Goal: Task Accomplishment & Management: Use online tool/utility

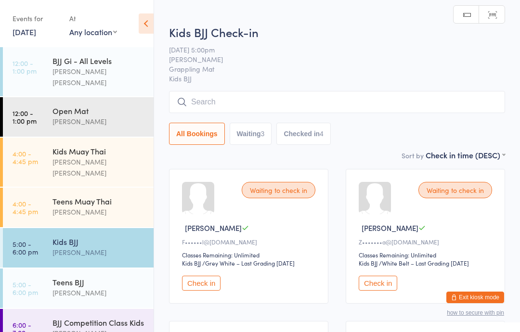
click at [213, 105] on input "search" at bounding box center [337, 102] width 336 height 22
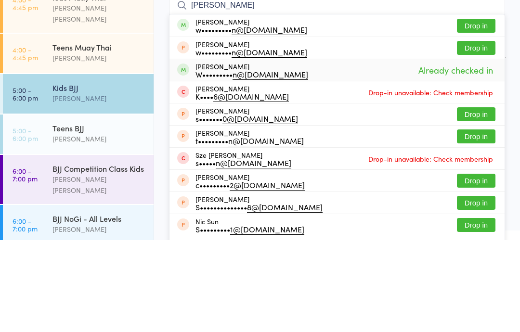
type input "[PERSON_NAME]"
click at [206, 162] on div "W••••••••• n@[DOMAIN_NAME]" at bounding box center [251, 166] width 113 height 8
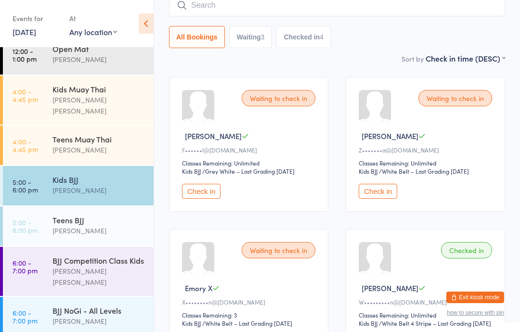
click at [292, 8] on input "search" at bounding box center [337, 5] width 336 height 22
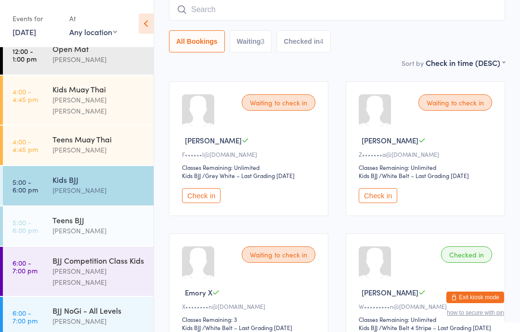
scroll to position [87, 0]
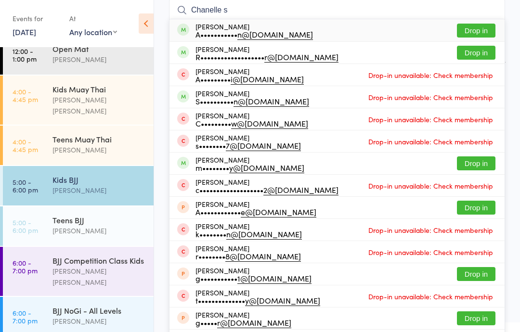
type input "Chanelle s"
click at [294, 24] on div "[PERSON_NAME] A••••••••••• n@[DOMAIN_NAME] Drop in" at bounding box center [336, 30] width 335 height 22
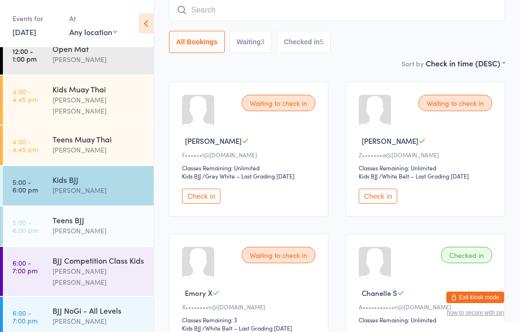
click at [290, 14] on input "search" at bounding box center [337, 10] width 336 height 22
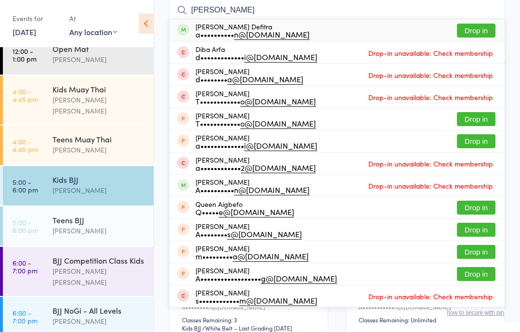
type input "[PERSON_NAME]"
click at [482, 29] on button "Drop in" at bounding box center [476, 31] width 39 height 14
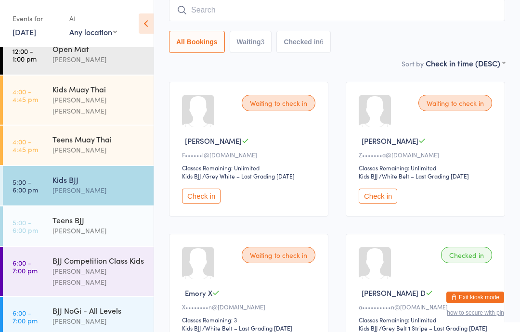
click at [201, 15] on input "search" at bounding box center [337, 10] width 336 height 22
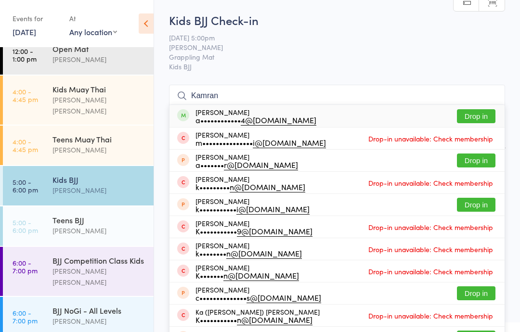
scroll to position [0, 0]
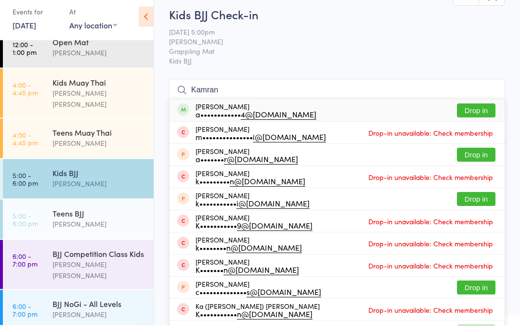
type input "Kamran"
click at [472, 111] on button "Drop in" at bounding box center [476, 118] width 39 height 14
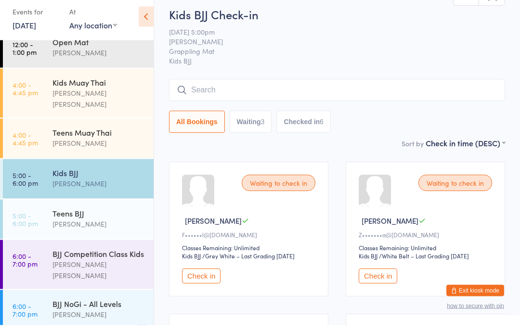
scroll to position [7, 0]
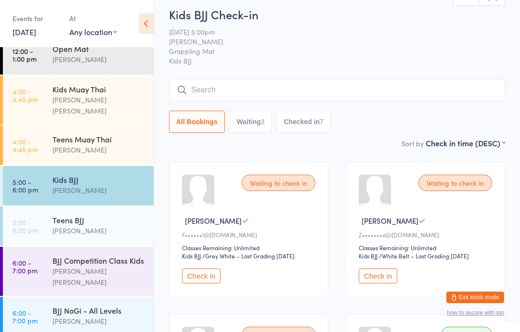
click at [76, 207] on div "Teens [PERSON_NAME]" at bounding box center [102, 226] width 101 height 38
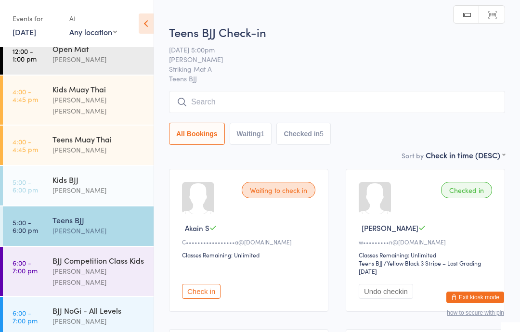
click at [302, 102] on input "search" at bounding box center [337, 102] width 336 height 22
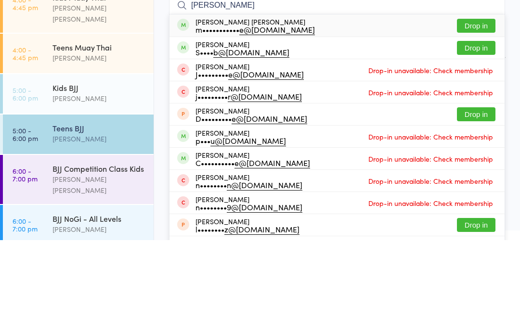
type input "[PERSON_NAME]"
click at [475, 111] on button "Drop in" at bounding box center [476, 118] width 39 height 14
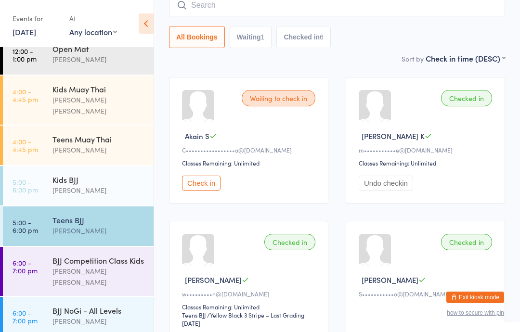
click at [87, 185] on div "[PERSON_NAME]" at bounding box center [98, 190] width 93 height 11
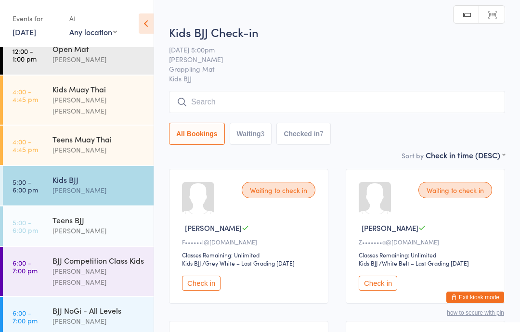
click at [256, 105] on input "search" at bounding box center [337, 102] width 336 height 22
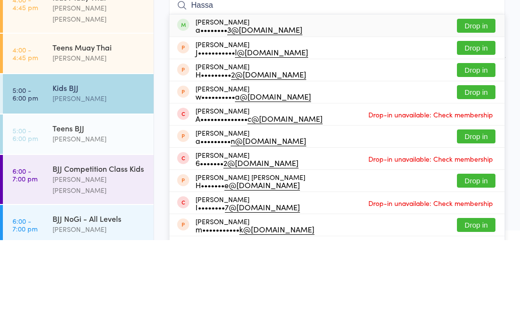
type input "Hassa"
click at [483, 111] on button "Drop in" at bounding box center [476, 118] width 39 height 14
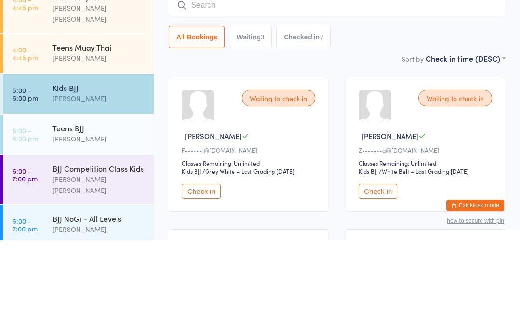
scroll to position [92, 0]
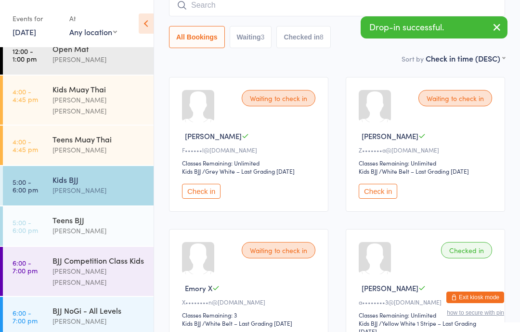
click at [94, 255] on div "BJJ Competition Class Kids" at bounding box center [98, 260] width 93 height 11
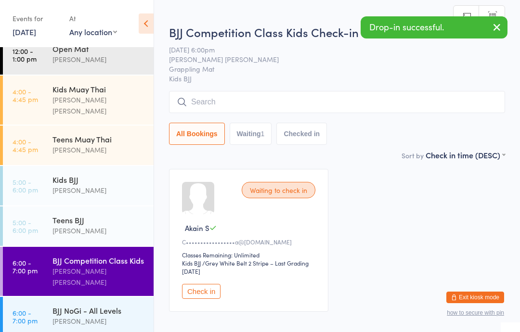
click at [261, 99] on input "search" at bounding box center [337, 102] width 336 height 22
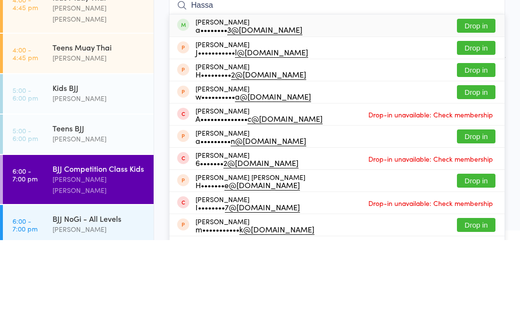
type input "Hassa"
click at [485, 111] on button "Drop in" at bounding box center [476, 118] width 39 height 14
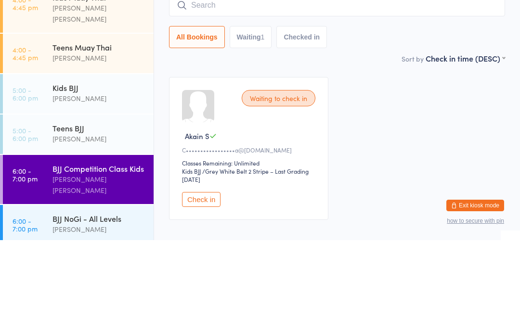
scroll to position [60, 0]
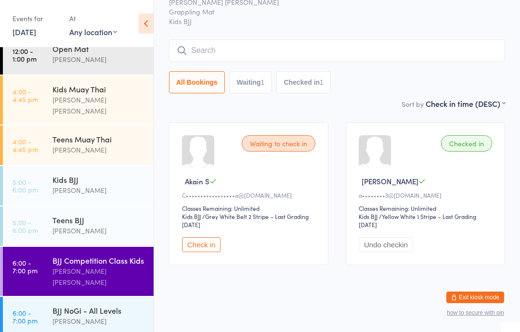
click at [406, 39] on input "search" at bounding box center [337, 50] width 336 height 22
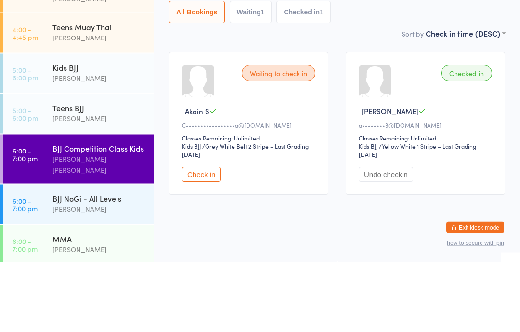
scroll to position [110, 0]
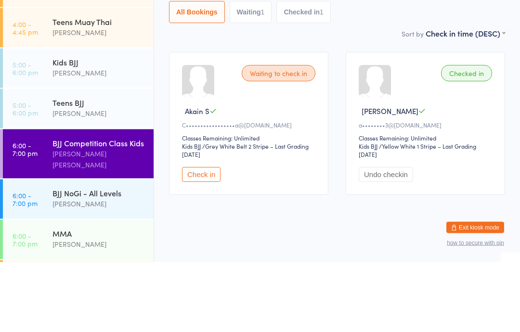
click at [116, 167] on div "Teens BJJ" at bounding box center [98, 172] width 93 height 11
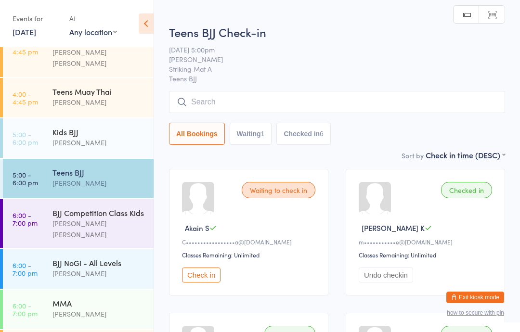
click at [366, 103] on input "search" at bounding box center [337, 102] width 336 height 22
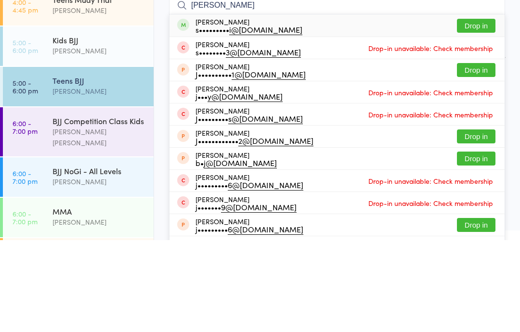
type input "[PERSON_NAME]"
click at [473, 111] on button "Drop in" at bounding box center [476, 118] width 39 height 14
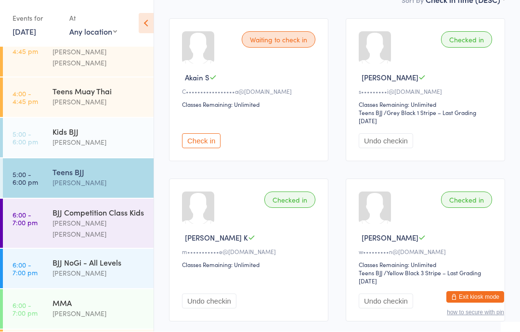
scroll to position [150, 0]
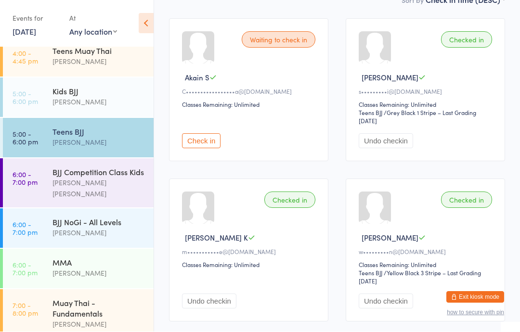
click at [115, 217] on div "BJJ NoGi - All Levels" at bounding box center [98, 222] width 93 height 11
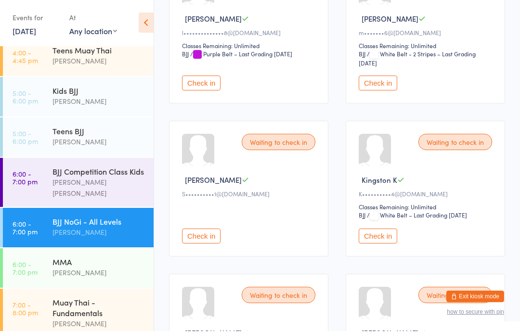
scroll to position [209, 0]
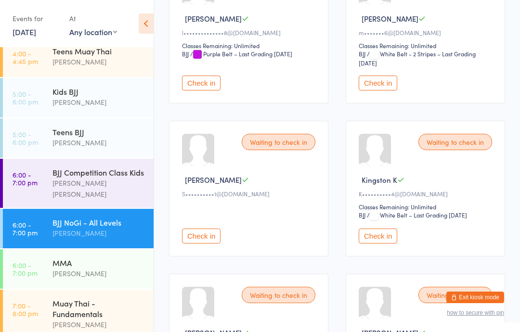
click at [379, 91] on button "Check in" at bounding box center [378, 83] width 39 height 15
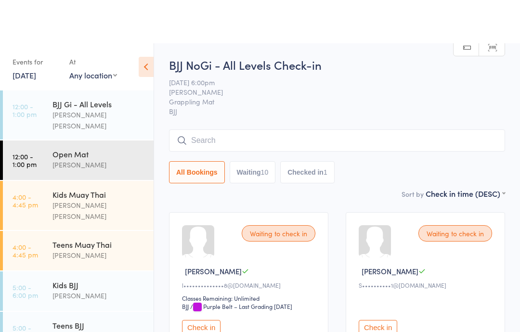
scroll to position [0, 0]
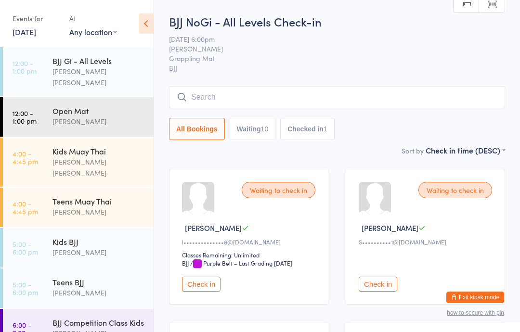
click at [291, 93] on input "search" at bounding box center [337, 97] width 336 height 22
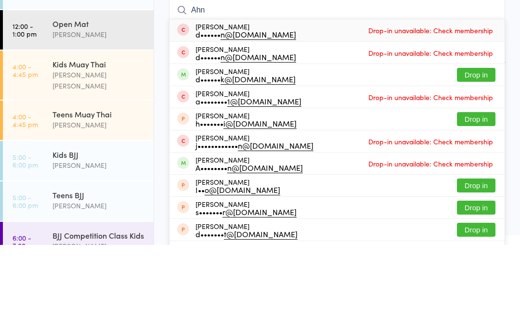
type input "Ahn"
click at [480, 155] on button "Drop in" at bounding box center [476, 162] width 39 height 14
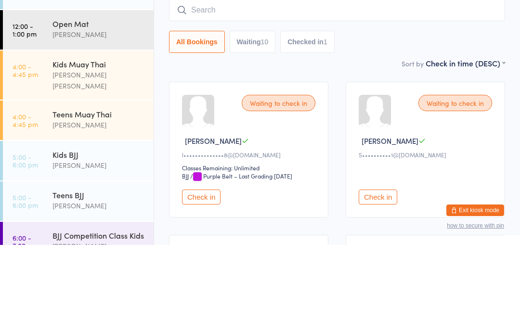
scroll to position [87, 0]
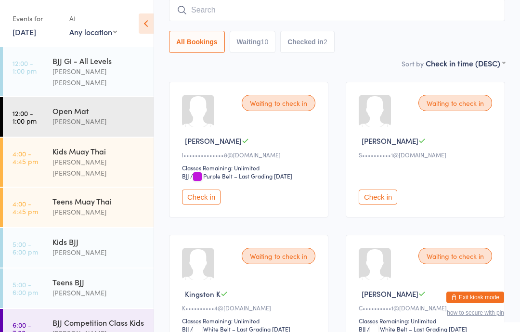
click at [82, 236] on div "Kids BJJ" at bounding box center [98, 241] width 93 height 11
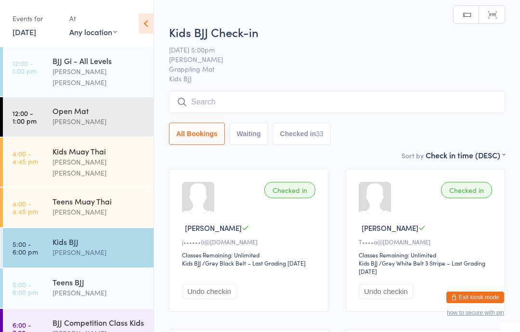
click at [198, 100] on input "search" at bounding box center [337, 102] width 336 height 22
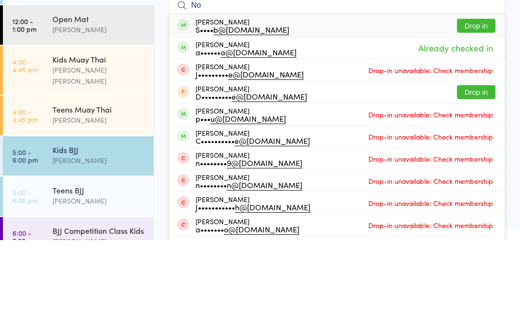
type input "N"
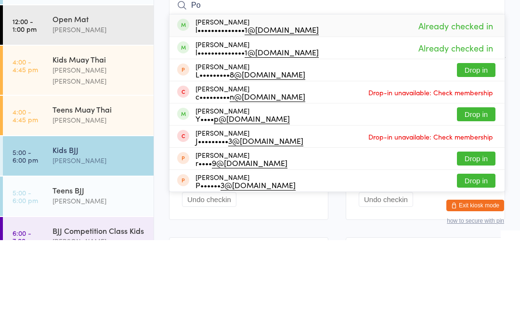
type input "P"
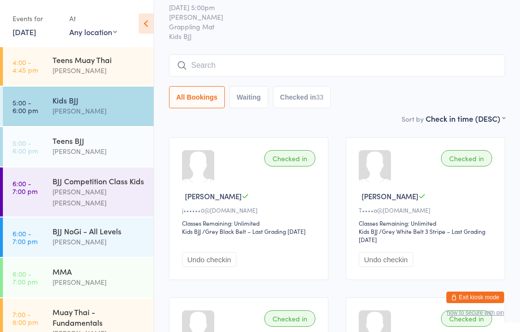
scroll to position [143, 0]
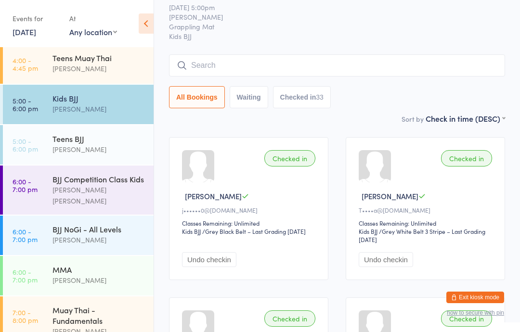
click at [88, 234] on div "[PERSON_NAME]" at bounding box center [98, 239] width 93 height 11
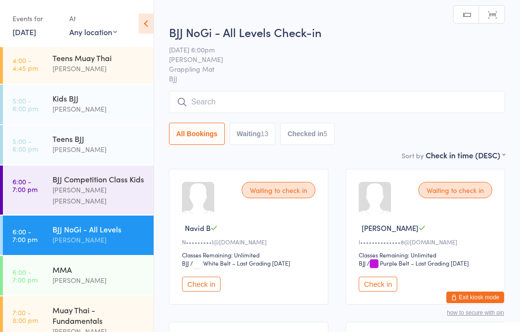
click at [320, 105] on input "search" at bounding box center [337, 102] width 336 height 22
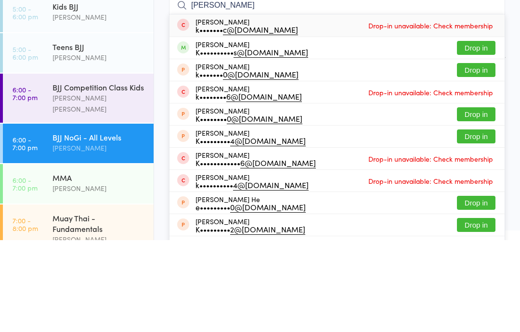
type input "[PERSON_NAME]"
click at [477, 133] on button "Drop in" at bounding box center [476, 140] width 39 height 14
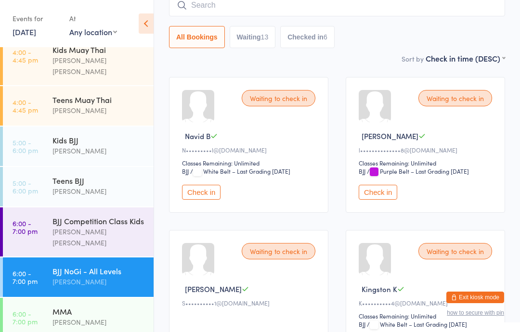
scroll to position [97, 0]
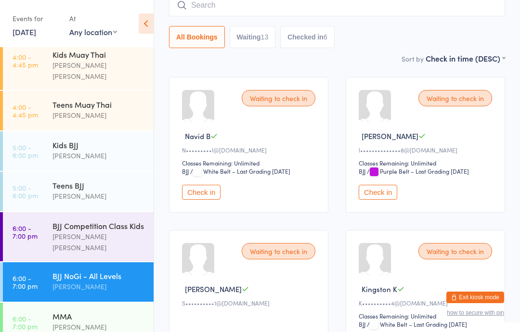
click at [122, 281] on div "[PERSON_NAME]" at bounding box center [98, 286] width 93 height 11
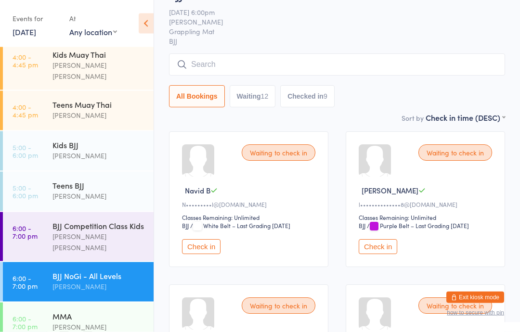
scroll to position [38, 0]
click at [240, 97] on button "Waiting 12" at bounding box center [253, 96] width 46 height 22
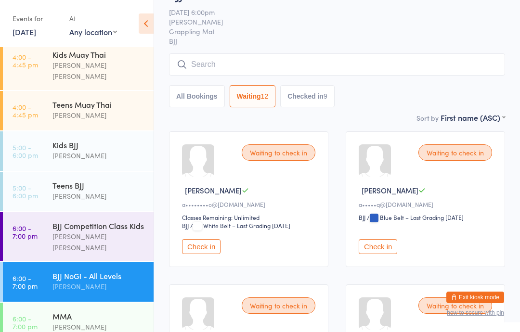
select select "0"
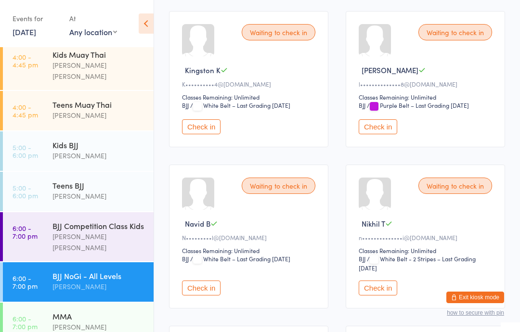
scroll to position [471, 0]
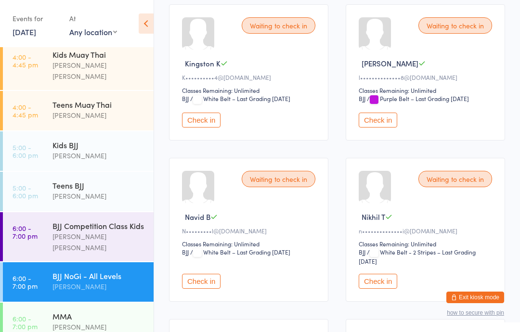
click at [387, 289] on button "Check in" at bounding box center [378, 281] width 39 height 15
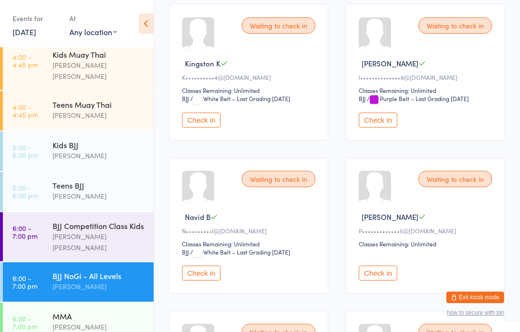
click at [202, 281] on button "Check in" at bounding box center [201, 273] width 39 height 15
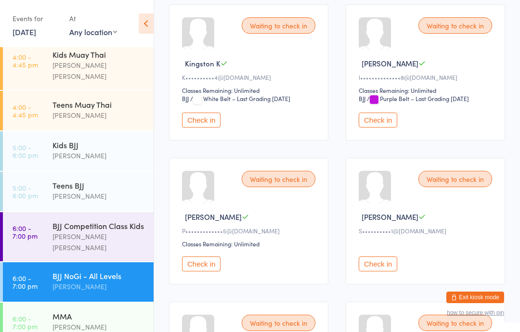
click at [104, 281] on div "[PERSON_NAME]" at bounding box center [98, 286] width 93 height 11
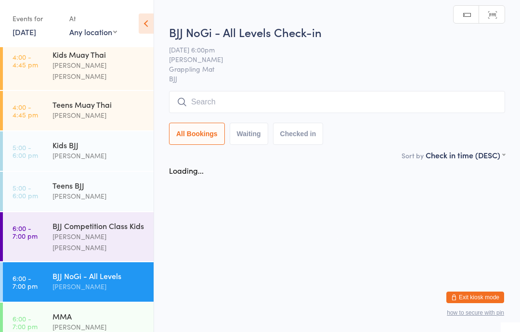
scroll to position [0, 0]
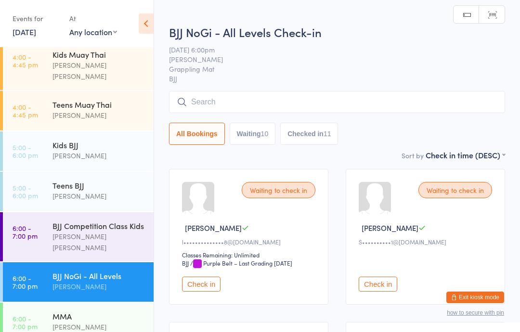
click at [375, 97] on input "search" at bounding box center [337, 102] width 336 height 22
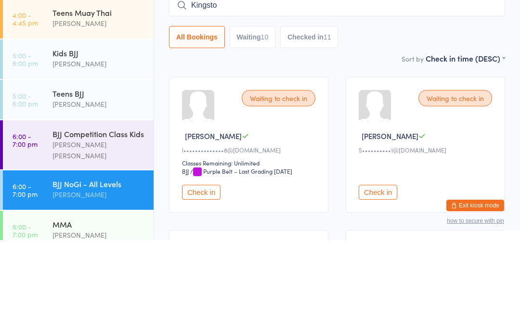
type input "[GEOGRAPHIC_DATA]"
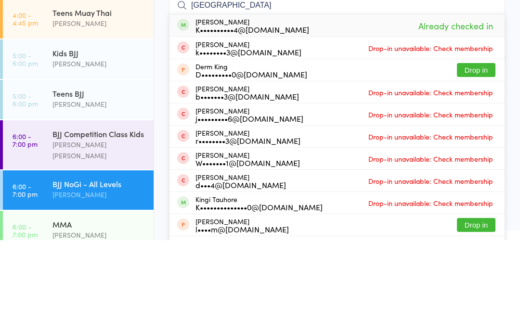
type input "[GEOGRAPHIC_DATA]"
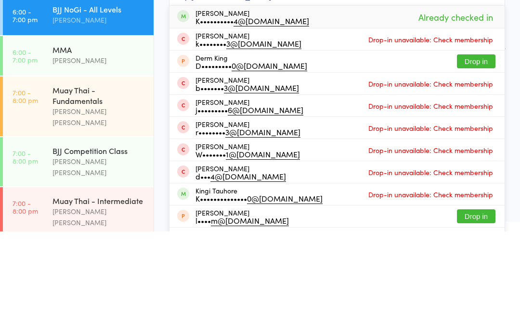
scroll to position [265, 0]
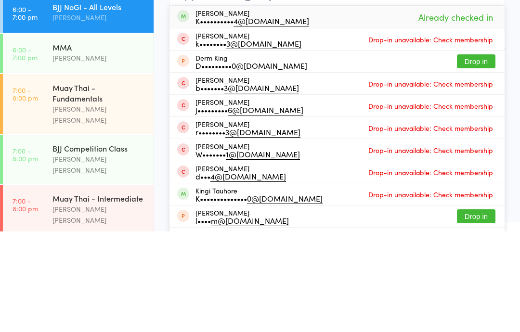
click at [109, 183] on div "Muay Thai - Fundamentals" at bounding box center [98, 193] width 93 height 21
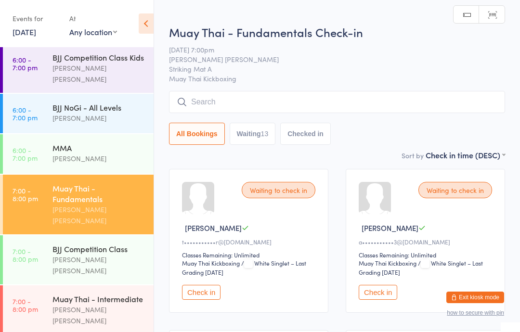
click at [406, 105] on input "search" at bounding box center [337, 102] width 336 height 22
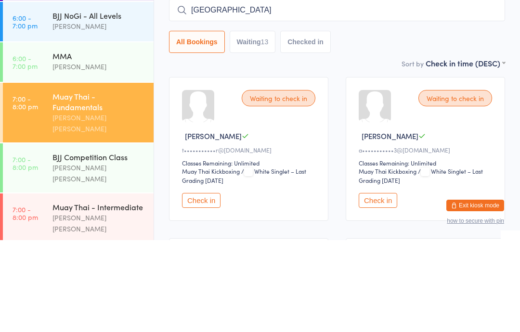
type input "[GEOGRAPHIC_DATA]"
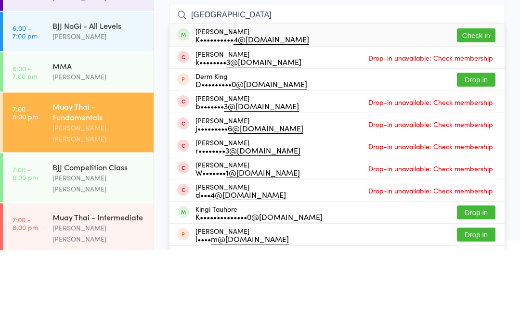
click at [481, 111] on button "Check in" at bounding box center [476, 118] width 39 height 14
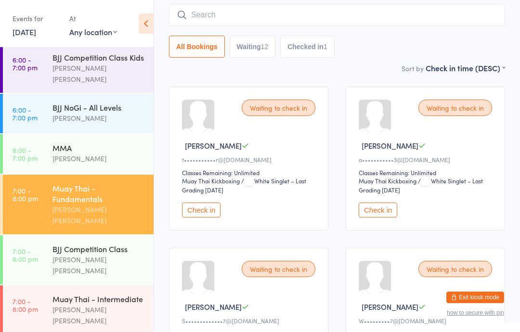
click at [48, 94] on link "6:00 - 7:00 pm BJJ NoGi - All Levels [PERSON_NAME]" at bounding box center [78, 113] width 151 height 39
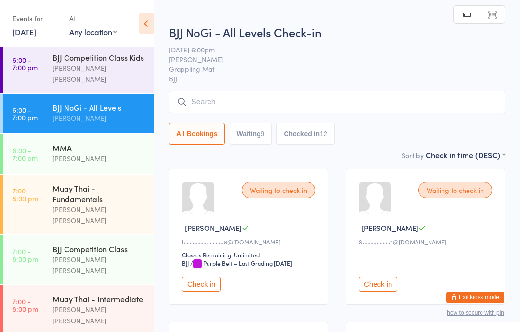
click at [402, 105] on input "search" at bounding box center [337, 102] width 336 height 22
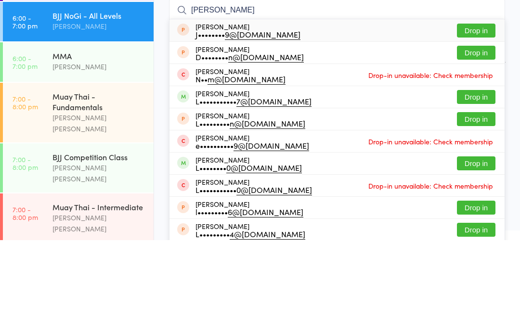
scroll to position [254, 0]
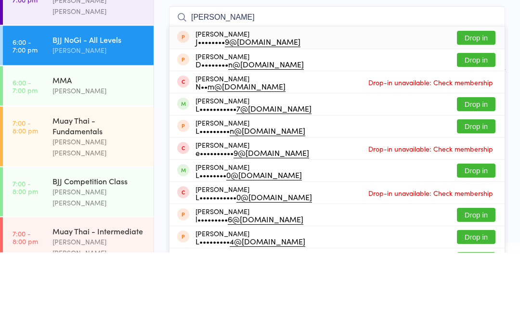
type input "[PERSON_NAME]"
click at [475, 177] on button "Drop in" at bounding box center [476, 184] width 39 height 14
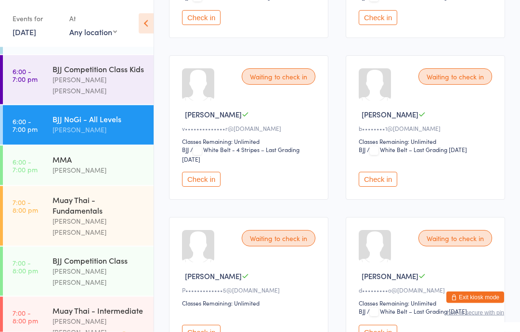
scroll to position [449, 0]
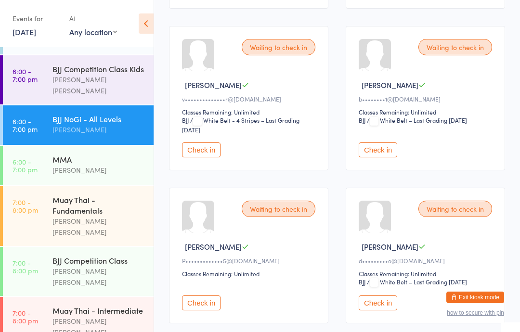
click at [367, 154] on button "Check in" at bounding box center [378, 150] width 39 height 15
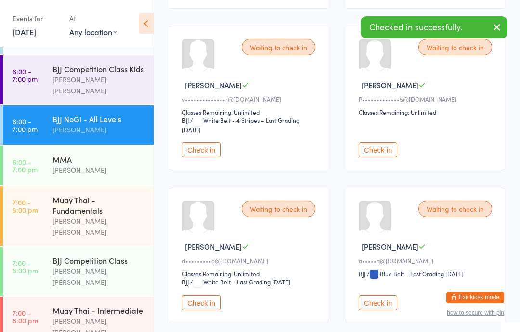
click at [55, 195] on div "Muay Thai - Fundamentals" at bounding box center [98, 205] width 93 height 21
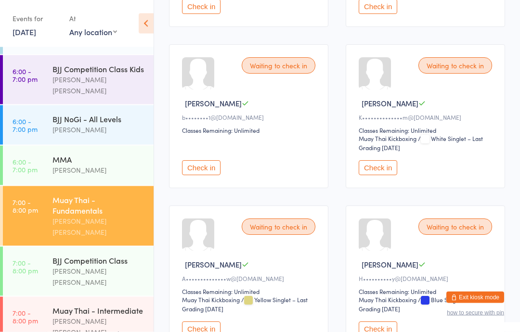
scroll to position [609, 0]
click at [195, 175] on button "Check in" at bounding box center [201, 167] width 39 height 15
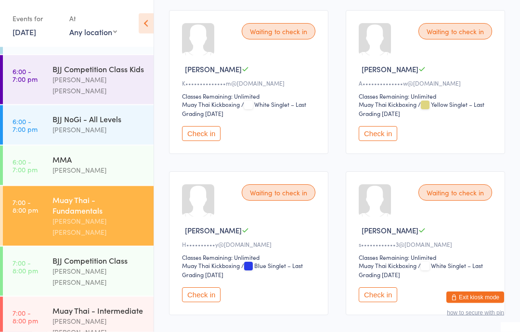
scroll to position [645, 0]
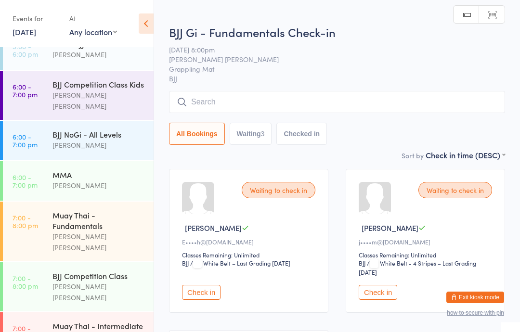
scroll to position [242, 0]
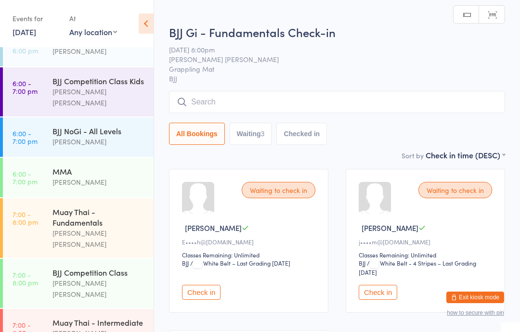
click at [112, 136] on div "[PERSON_NAME]" at bounding box center [98, 141] width 93 height 11
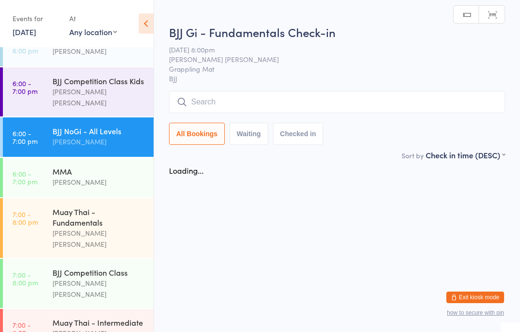
click at [271, 100] on input "search" at bounding box center [337, 102] width 336 height 22
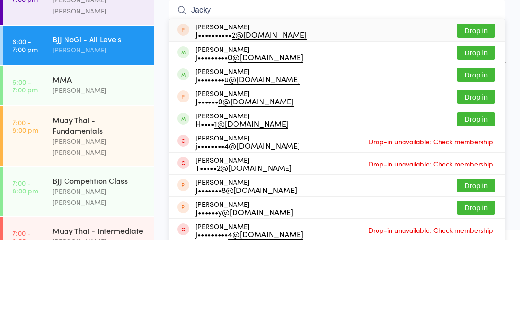
type input "Jacky"
click at [474, 138] on button "Drop in" at bounding box center [476, 145] width 39 height 14
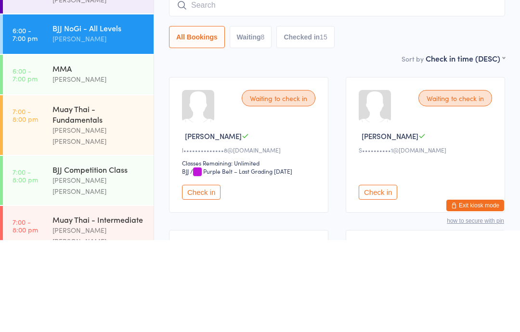
scroll to position [250, 0]
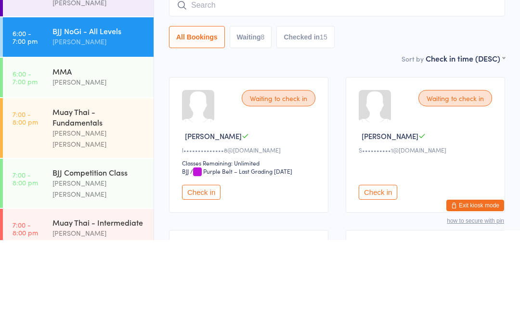
click at [111, 158] on div "MMA" at bounding box center [98, 163] width 93 height 11
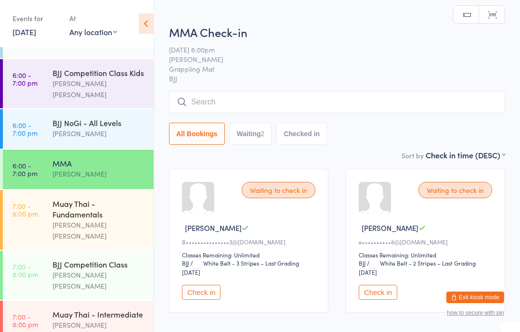
click at [271, 98] on input "search" at bounding box center [337, 102] width 336 height 22
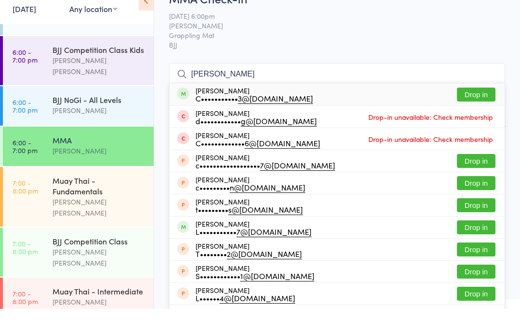
type input "[PERSON_NAME]"
click at [464, 111] on button "Drop in" at bounding box center [476, 118] width 39 height 14
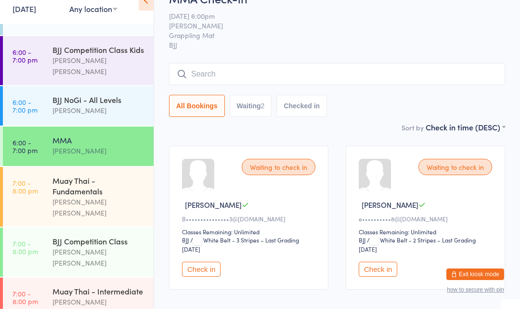
scroll to position [22, 0]
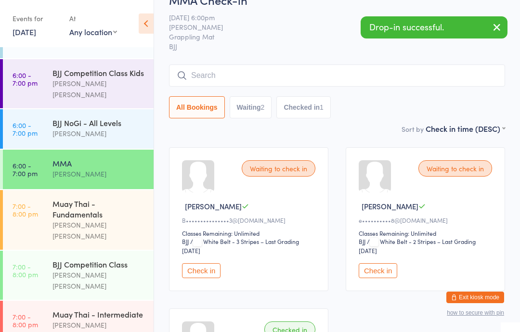
click at [118, 198] on div "Muay Thai - Fundamentals" at bounding box center [98, 208] width 93 height 21
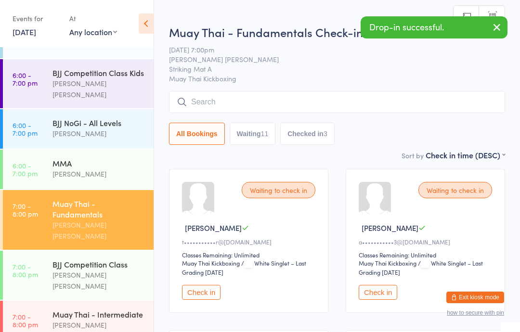
click at [297, 101] on input "search" at bounding box center [337, 102] width 336 height 22
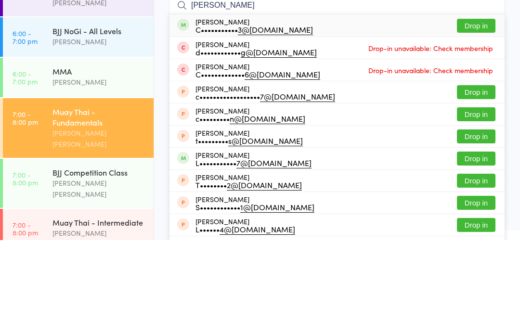
type input "[PERSON_NAME]"
click at [475, 111] on button "Drop in" at bounding box center [476, 118] width 39 height 14
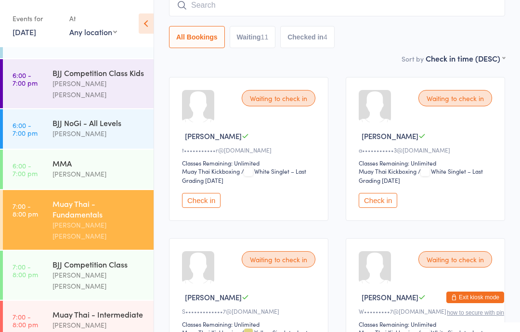
click at [242, 38] on button "Waiting 11" at bounding box center [253, 37] width 46 height 22
select select "0"
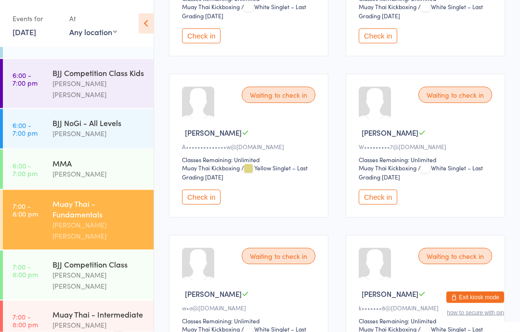
scroll to position [250, 0]
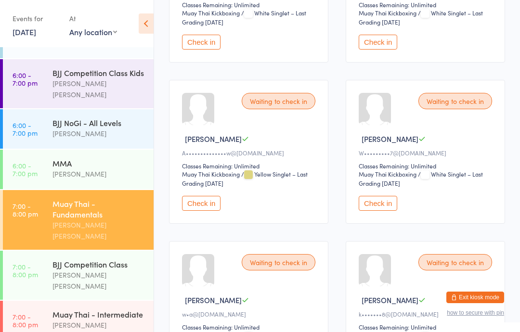
click at [71, 117] on div "BJJ NoGi - All Levels" at bounding box center [98, 122] width 93 height 11
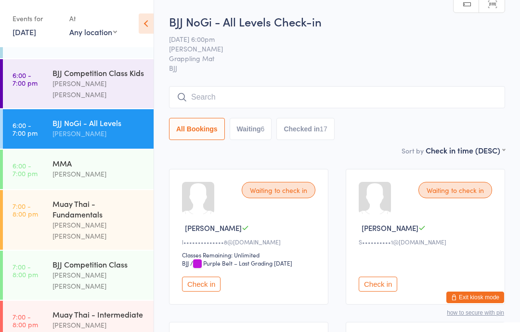
click at [104, 309] on div "Muay Thai - Intermediate" at bounding box center [98, 314] width 93 height 11
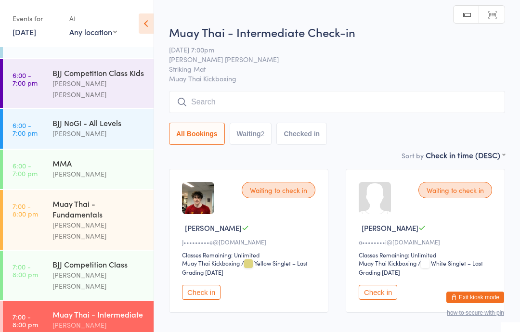
scroll to position [60, 0]
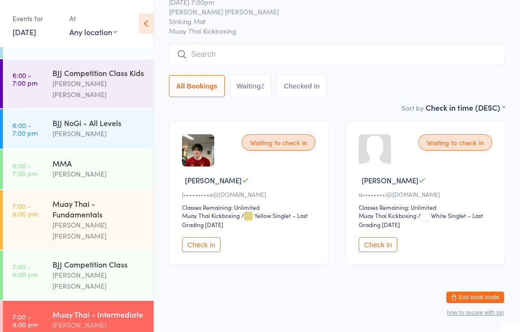
click at [290, 46] on input "search" at bounding box center [337, 54] width 336 height 22
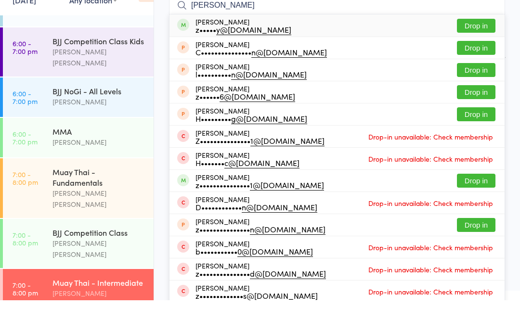
type input "[PERSON_NAME]"
click at [479, 51] on button "Drop in" at bounding box center [476, 58] width 39 height 14
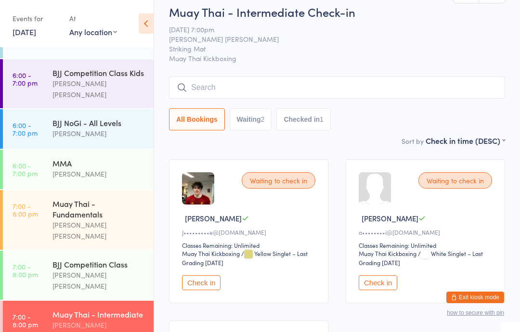
scroll to position [0, 0]
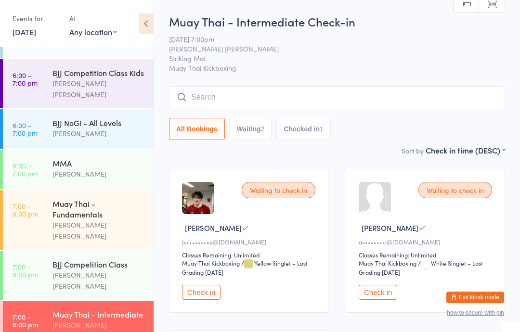
click at [218, 88] on input "search" at bounding box center [337, 97] width 336 height 22
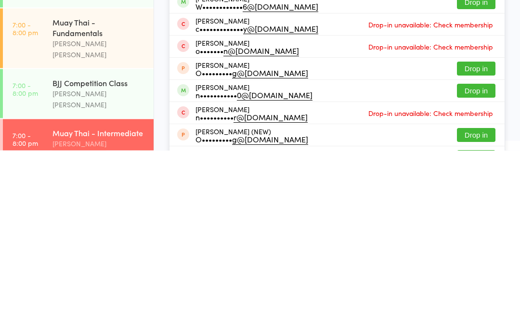
type input "Osc"
click at [469, 266] on button "Drop in" at bounding box center [476, 273] width 39 height 14
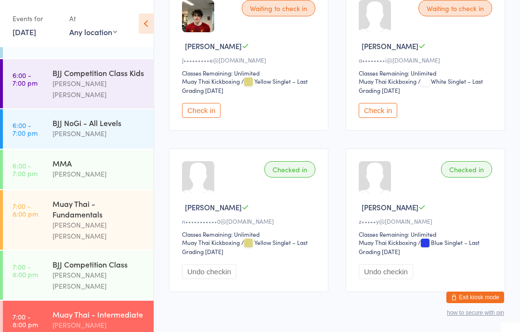
click at [113, 204] on div "Muay Thai - Fundamentals [PERSON_NAME] [PERSON_NAME]" at bounding box center [102, 220] width 101 height 60
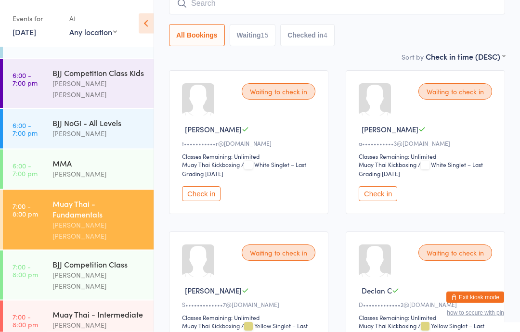
scroll to position [99, 0]
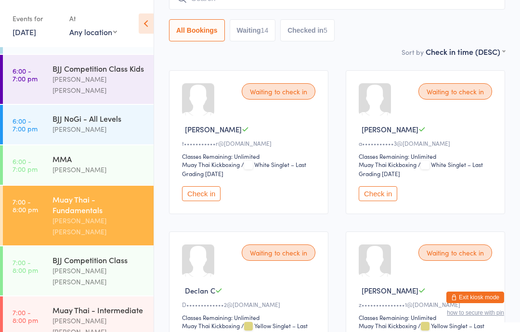
scroll to position [254, 0]
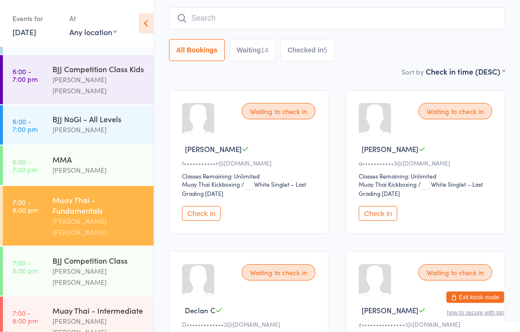
click at [349, 17] on input "search" at bounding box center [337, 19] width 336 height 22
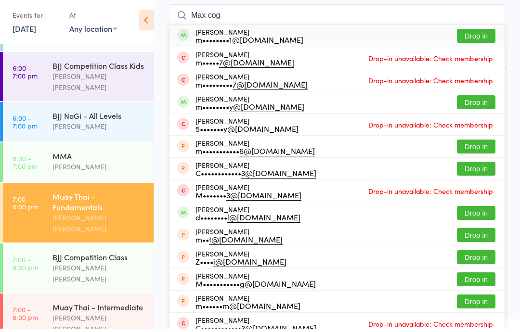
type input "Max cog"
click at [480, 34] on button "Drop in" at bounding box center [476, 39] width 39 height 14
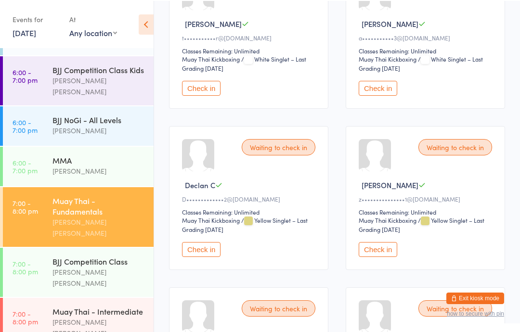
scroll to position [204, 0]
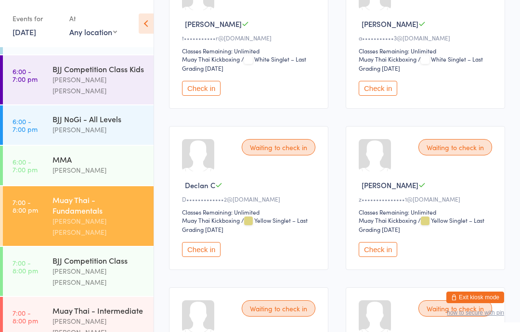
click at [384, 257] on button "Check in" at bounding box center [378, 249] width 39 height 15
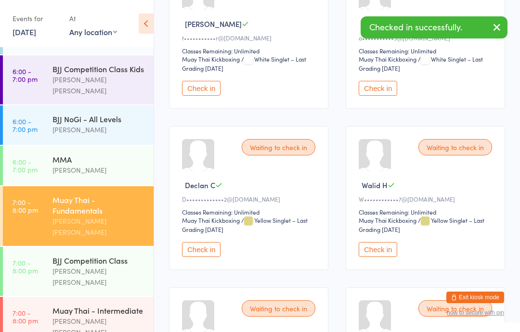
scroll to position [241, 0]
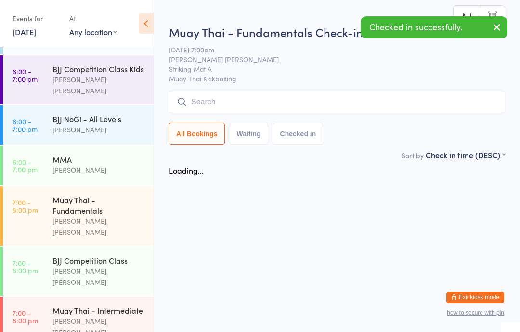
click at [103, 332] on html "You have now entered Kiosk Mode. Members will be able to check themselves in us…" at bounding box center [260, 166] width 520 height 332
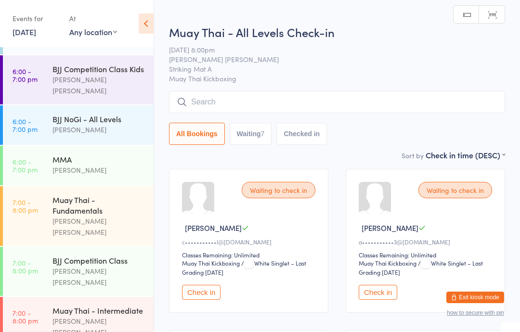
click at [307, 112] on input "search" at bounding box center [337, 102] width 336 height 22
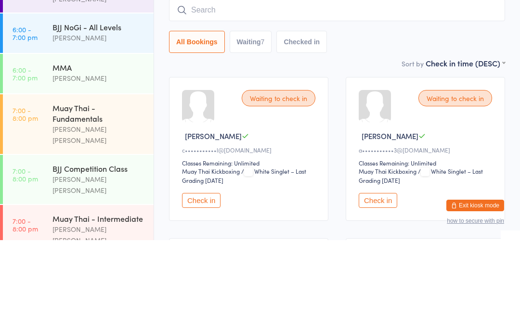
type input "D"
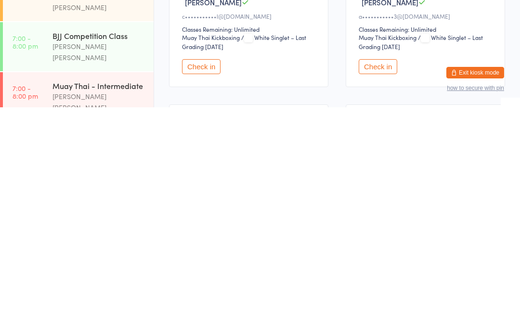
scroll to position [1, 0]
click at [133, 305] on div "Muay Thai - Intermediate" at bounding box center [98, 310] width 93 height 11
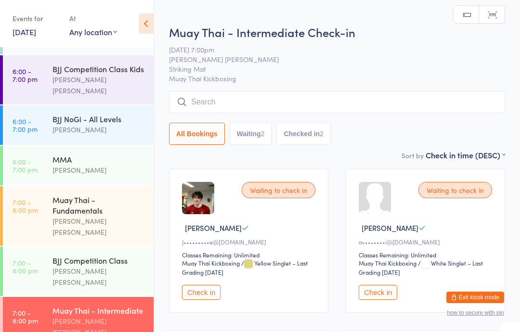
click at [116, 195] on div "Muay Thai - Fundamentals" at bounding box center [98, 205] width 93 height 21
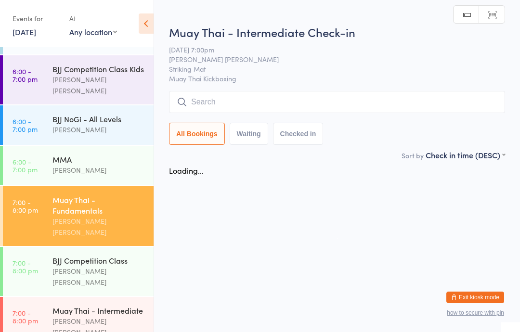
click at [268, 104] on input "search" at bounding box center [337, 102] width 336 height 22
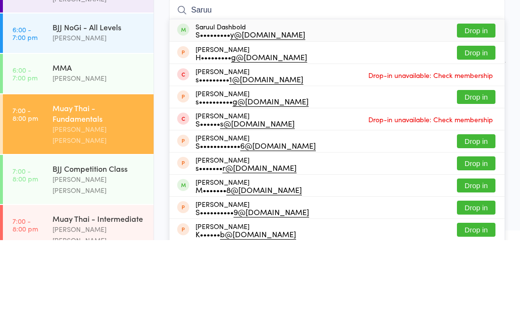
type input "Saruu"
click at [482, 116] on button "Drop in" at bounding box center [476, 123] width 39 height 14
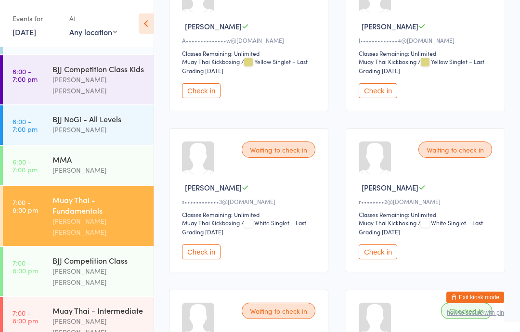
scroll to position [850, 0]
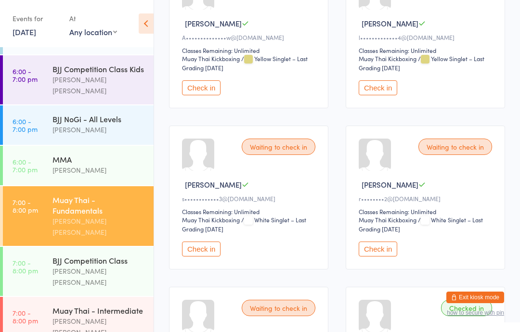
click at [195, 257] on button "Check in" at bounding box center [201, 249] width 39 height 15
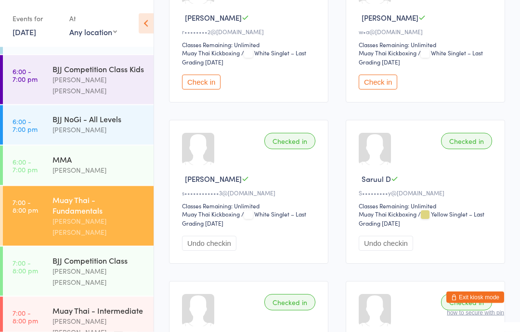
scroll to position [1017, 0]
click at [97, 266] on div "[PERSON_NAME] [PERSON_NAME]" at bounding box center [98, 277] width 93 height 22
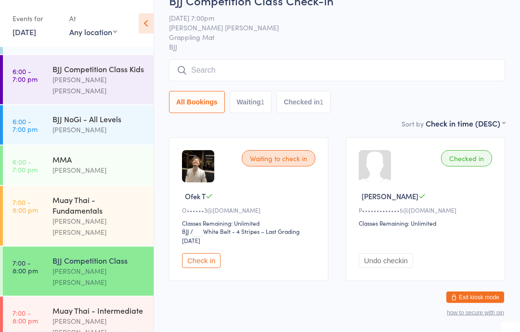
scroll to position [33, 0]
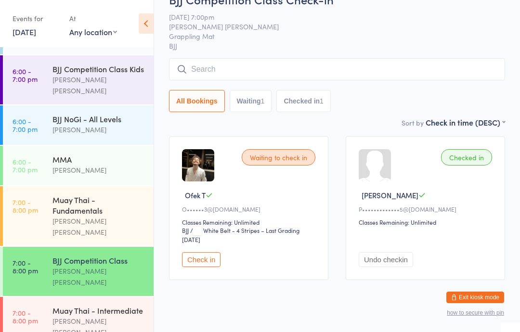
click at [203, 261] on button "Check in" at bounding box center [201, 259] width 39 height 15
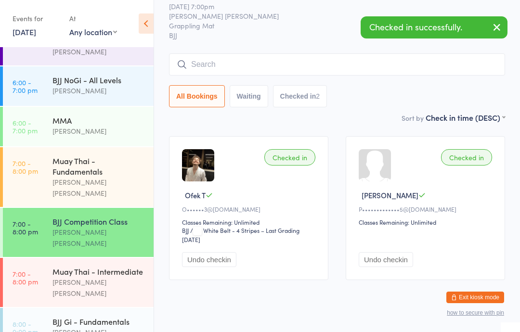
scroll to position [292, 0]
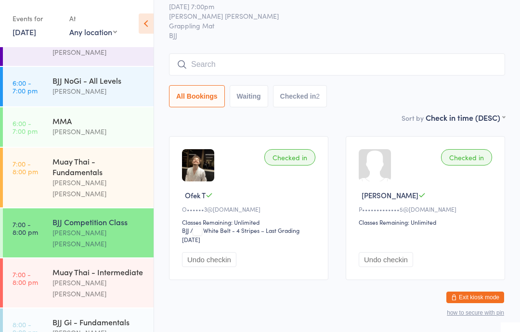
click at [110, 317] on div "BJJ Gi - Fundamentals" at bounding box center [98, 322] width 93 height 11
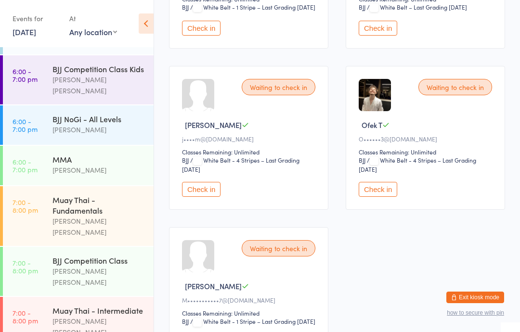
scroll to position [247, 0]
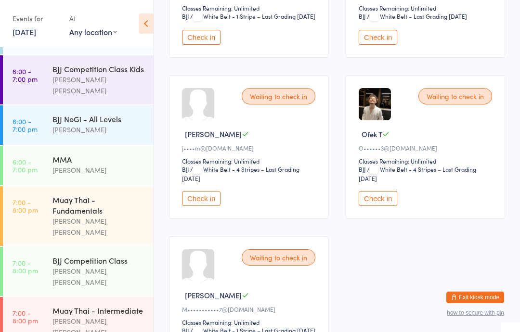
click at [373, 206] on button "Check in" at bounding box center [378, 198] width 39 height 15
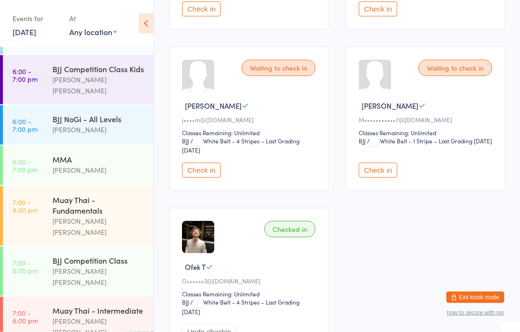
scroll to position [275, 0]
click at [92, 195] on div "Muay Thai - Fundamentals" at bounding box center [98, 205] width 93 height 21
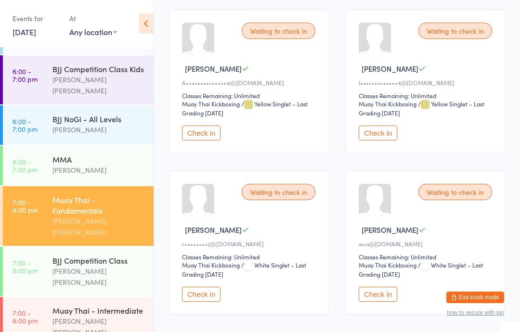
scroll to position [816, 0]
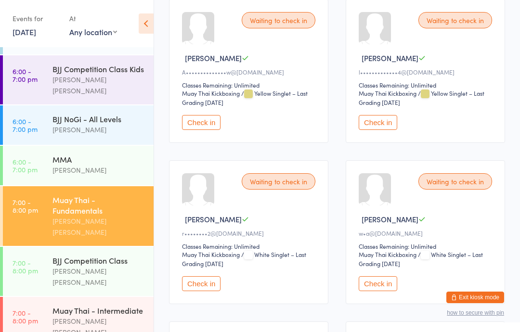
click at [385, 130] on button "Check in" at bounding box center [378, 122] width 39 height 15
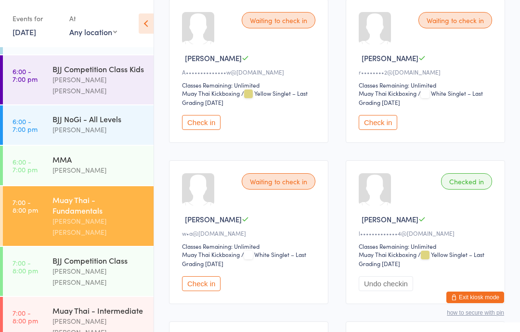
click at [61, 195] on div "Muay Thai - Fundamentals" at bounding box center [98, 205] width 93 height 21
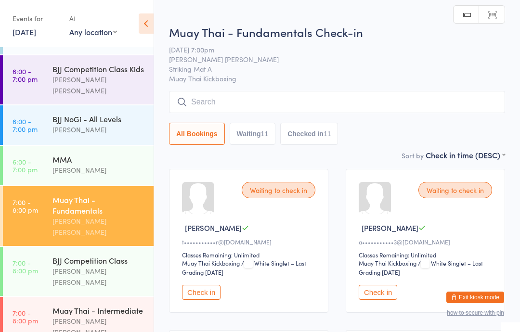
click at [365, 294] on button "Check in" at bounding box center [378, 292] width 39 height 15
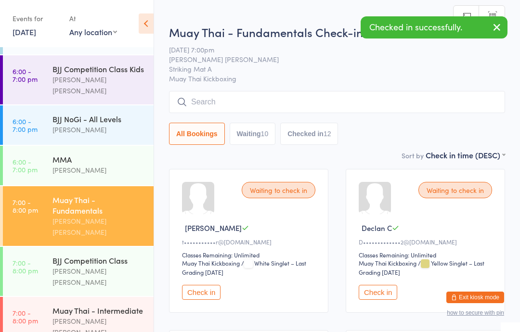
click at [290, 109] on input "search" at bounding box center [337, 102] width 336 height 22
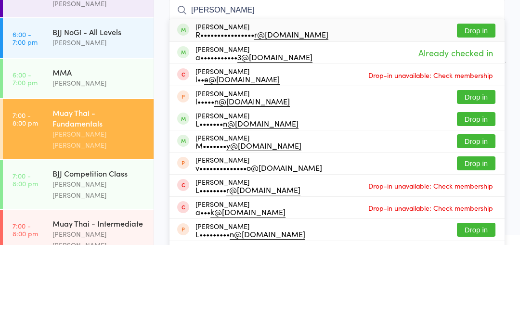
type input "[PERSON_NAME]"
click at [486, 111] on button "Drop in" at bounding box center [476, 118] width 39 height 14
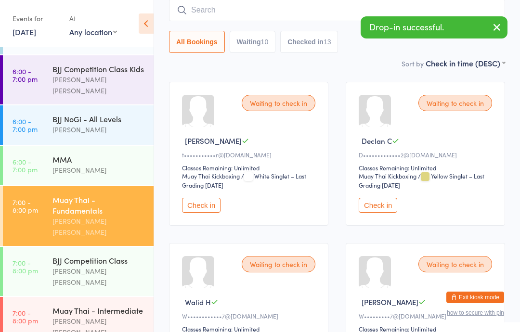
click at [278, 13] on input "search" at bounding box center [337, 10] width 336 height 22
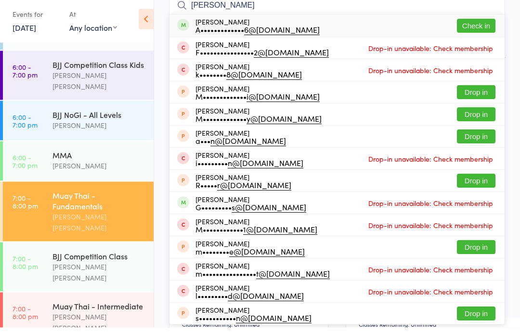
type input "[PERSON_NAME]"
click at [479, 25] on button "Check in" at bounding box center [476, 31] width 39 height 14
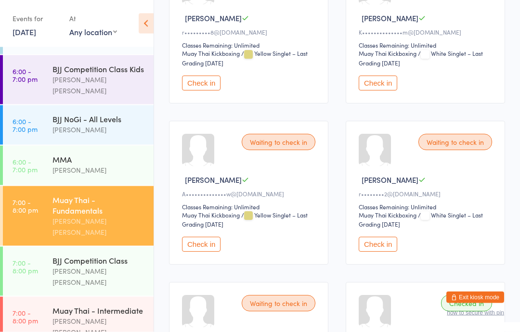
scroll to position [536, 0]
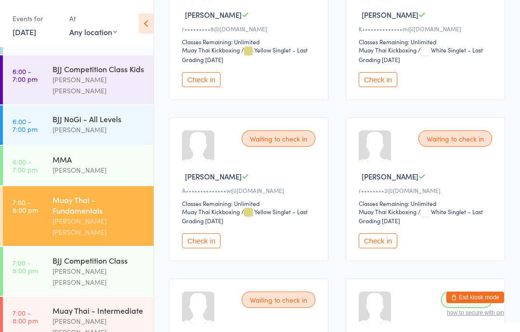
click at [375, 248] on button "Check in" at bounding box center [378, 241] width 39 height 15
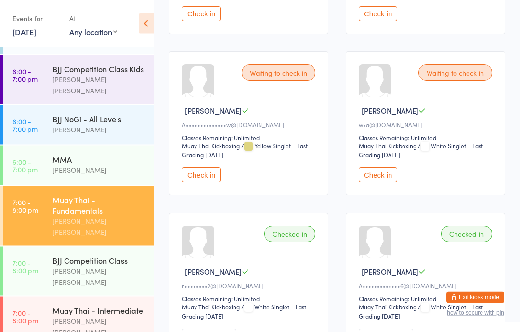
scroll to position [603, 0]
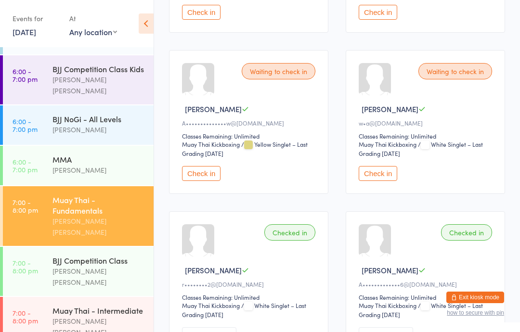
click at [372, 181] on button "Check in" at bounding box center [378, 173] width 39 height 15
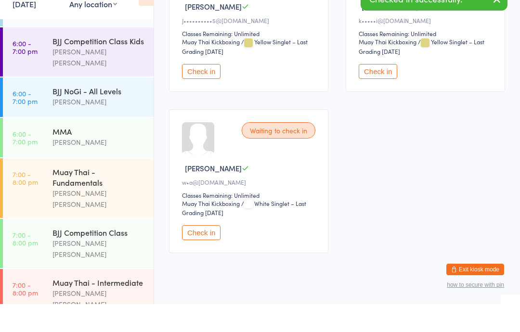
scroll to position [555, 0]
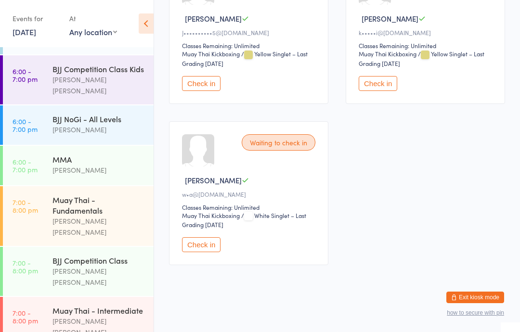
click at [199, 237] on button "Check in" at bounding box center [201, 244] width 39 height 15
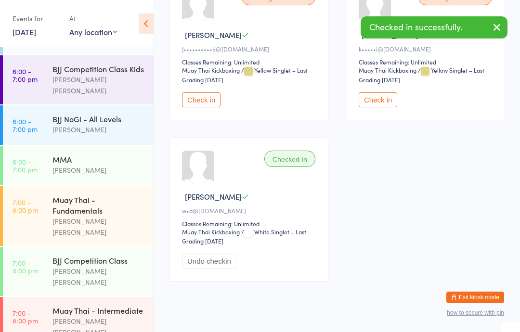
scroll to position [517, 0]
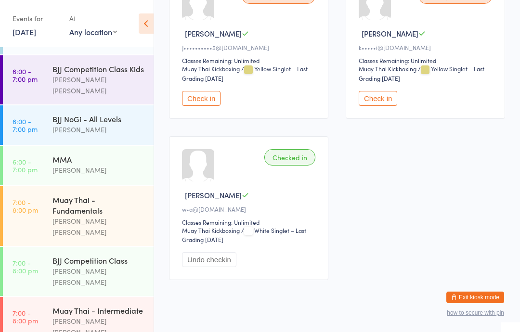
click at [253, 235] on div at bounding box center [248, 231] width 9 height 9
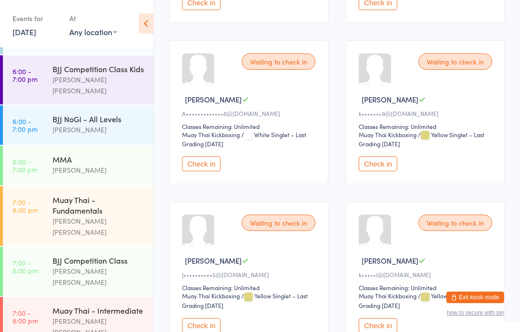
scroll to position [291, 0]
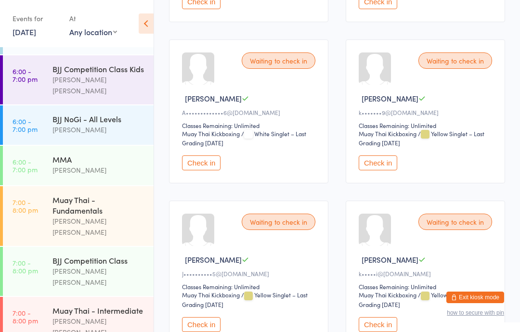
click at [108, 216] on div "[PERSON_NAME] [PERSON_NAME]" at bounding box center [98, 227] width 93 height 22
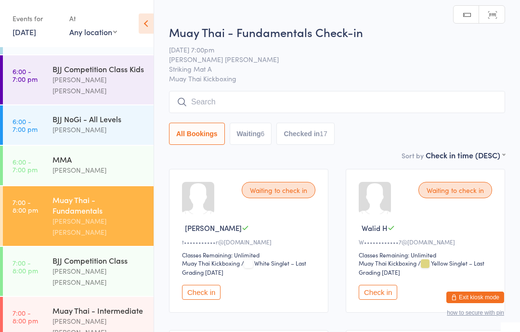
click at [356, 104] on input "search" at bounding box center [337, 102] width 336 height 22
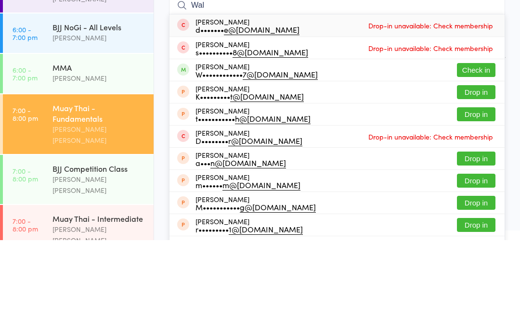
type input "Wal"
click at [482, 155] on button "Check in" at bounding box center [476, 162] width 39 height 14
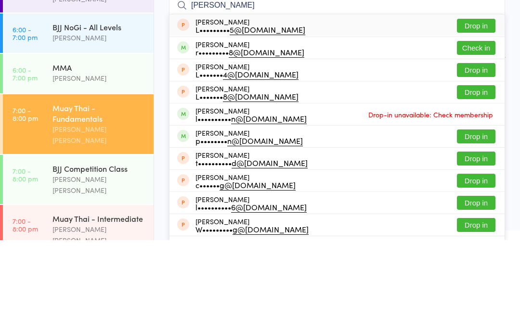
type input "[PERSON_NAME]"
click at [478, 133] on button "Check in" at bounding box center [476, 140] width 39 height 14
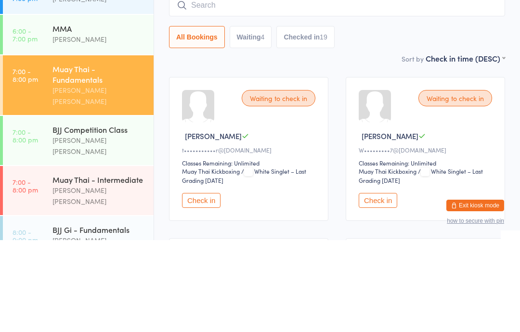
scroll to position [292, 0]
click at [118, 208] on div "BJJ Competition Class [PERSON_NAME] [PERSON_NAME]" at bounding box center [102, 232] width 101 height 49
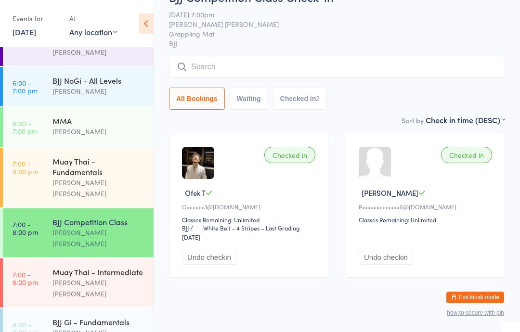
scroll to position [60, 0]
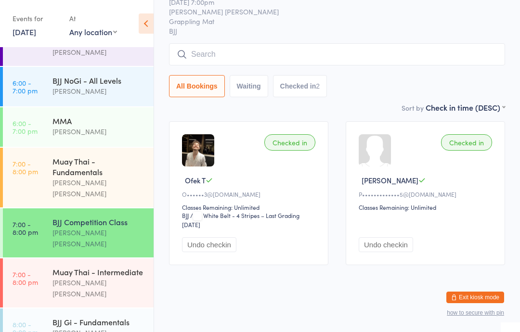
click at [307, 48] on input "search" at bounding box center [337, 54] width 336 height 22
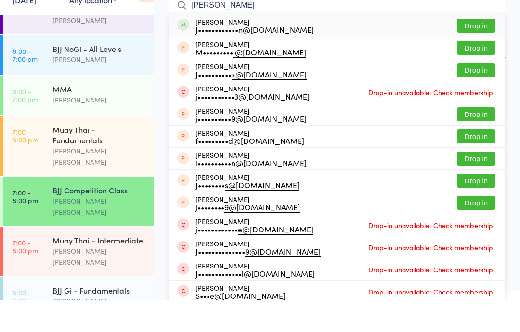
type input "[PERSON_NAME]"
click at [473, 51] on button "Drop in" at bounding box center [476, 58] width 39 height 14
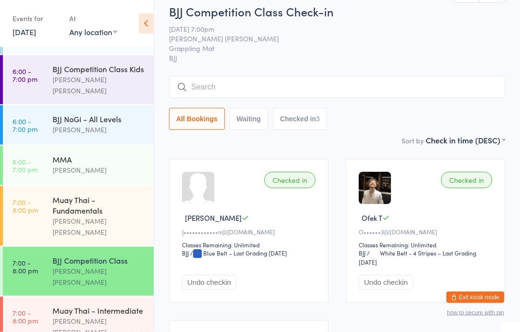
scroll to position [0, 0]
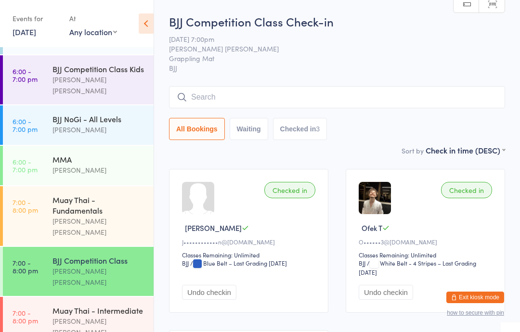
click at [92, 216] on div "[PERSON_NAME] [PERSON_NAME]" at bounding box center [98, 227] width 93 height 22
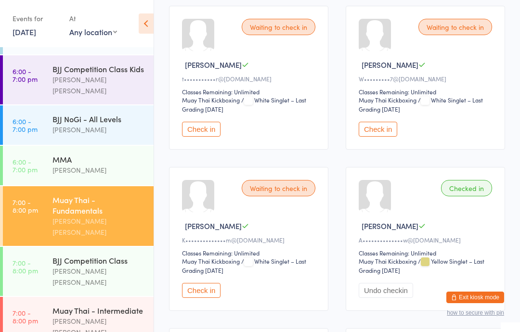
scroll to position [156, 0]
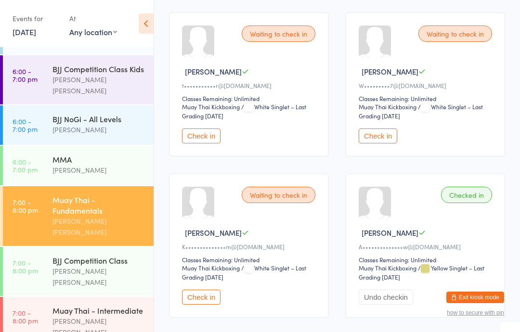
click at [376, 139] on button "Check in" at bounding box center [378, 136] width 39 height 15
